Goal: Task Accomplishment & Management: Use online tool/utility

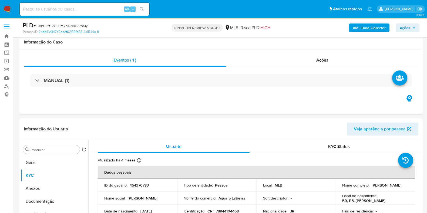
select select "10"
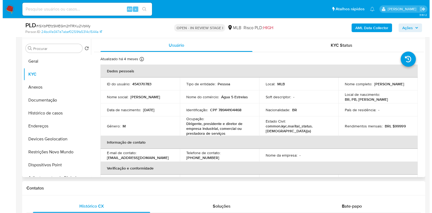
scroll to position [101, 0]
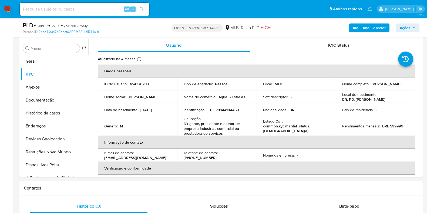
click at [403, 28] on span "Ações" at bounding box center [405, 27] width 11 height 9
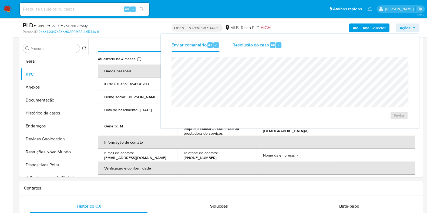
click at [252, 42] on span "Resolução do caso" at bounding box center [250, 45] width 36 height 6
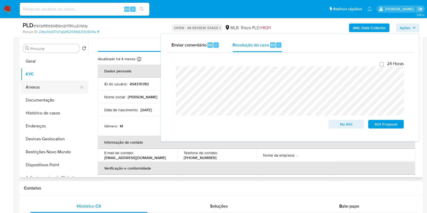
drag, startPoint x: 42, startPoint y: 87, endPoint x: 55, endPoint y: 91, distance: 14.0
click at [42, 87] on button "Anexos" at bounding box center [52, 87] width 63 height 13
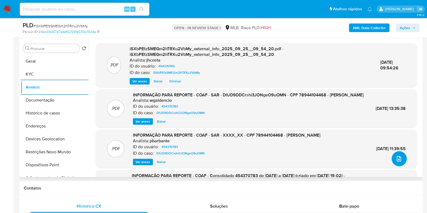
click at [396, 158] on icon "upload-file" at bounding box center [399, 159] width 6 height 6
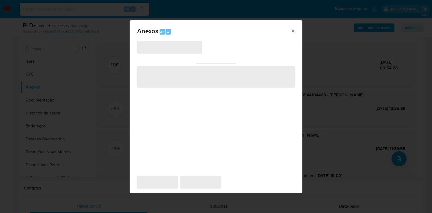
click at [294, 30] on icon "Cerrar" at bounding box center [292, 30] width 5 height 5
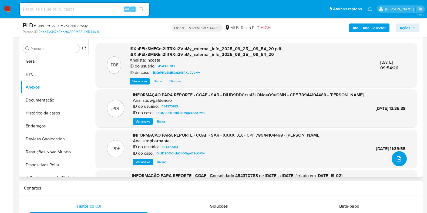
click at [402, 157] on button "upload-file" at bounding box center [399, 158] width 15 height 15
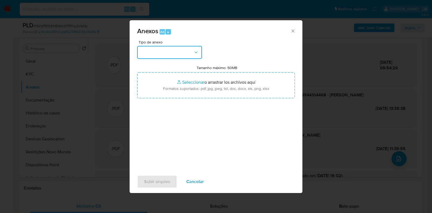
click at [198, 48] on button "button" at bounding box center [169, 52] width 65 height 13
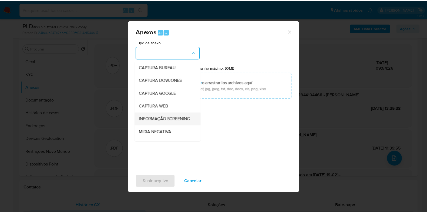
scroll to position [33, 0]
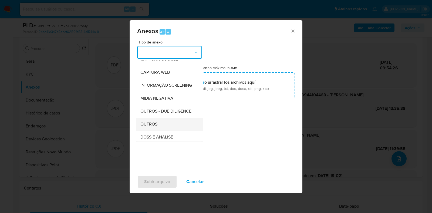
click at [157, 127] on span "OUTROS" at bounding box center [148, 124] width 17 height 5
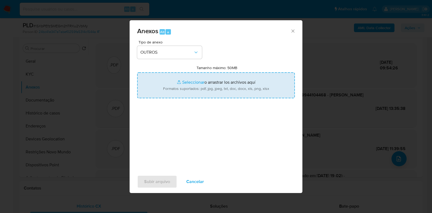
click at [193, 97] on input "Tamanho máximo: 50MB Seleccionar archivos" at bounding box center [216, 85] width 158 height 26
type input "C:\fakepath\2° SAR - XXXXXXX - CPF 78944104468 - [PERSON_NAME].pdf"
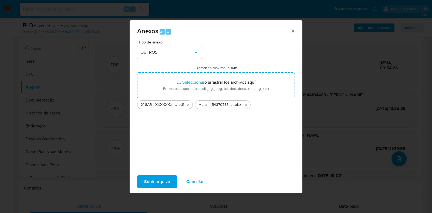
click at [163, 181] on span "Subir arquivo" at bounding box center [157, 182] width 26 height 12
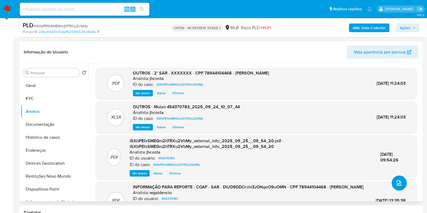
scroll to position [67, 0]
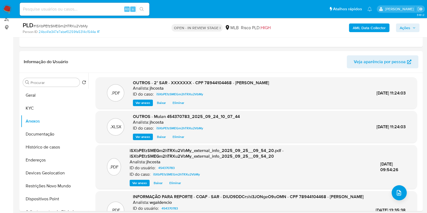
click at [407, 28] on span "Ações" at bounding box center [405, 27] width 11 height 9
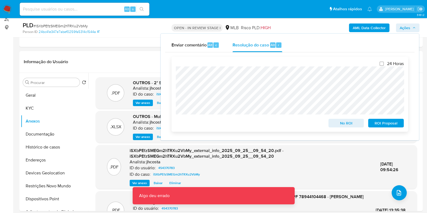
click at [386, 125] on span "ROI Proposal" at bounding box center [386, 123] width 28 height 8
